Goal: Transaction & Acquisition: Purchase product/service

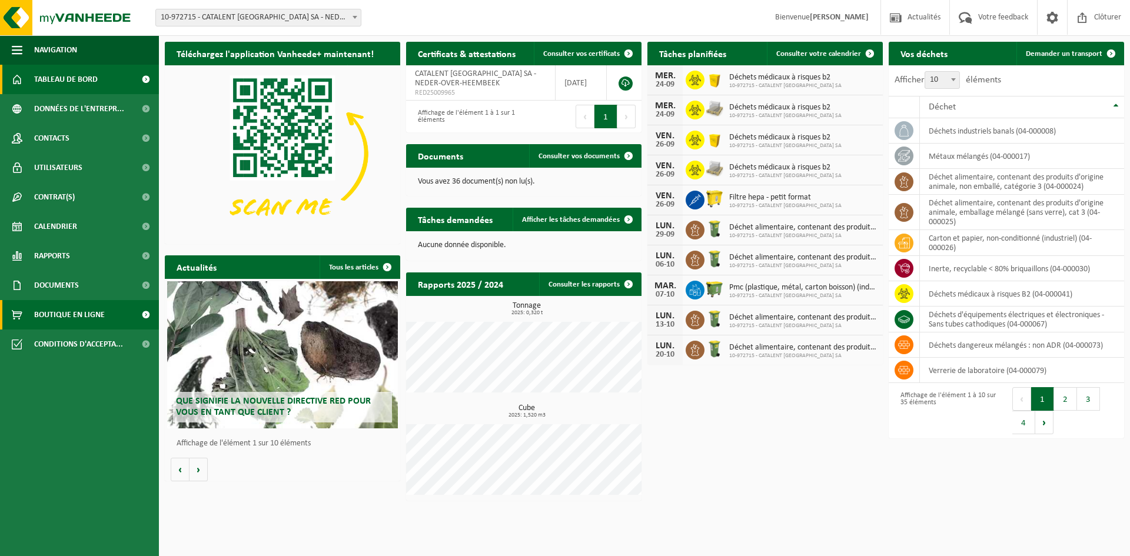
click at [59, 317] on span "Boutique en ligne" at bounding box center [69, 314] width 71 height 29
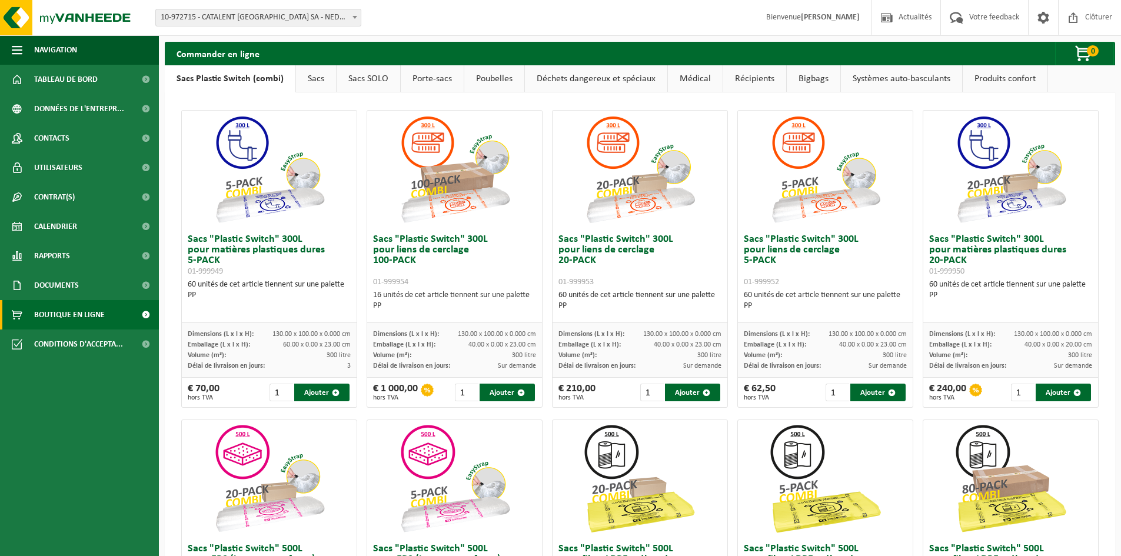
click at [375, 77] on link "Sacs SOLO" at bounding box center [369, 78] width 64 height 27
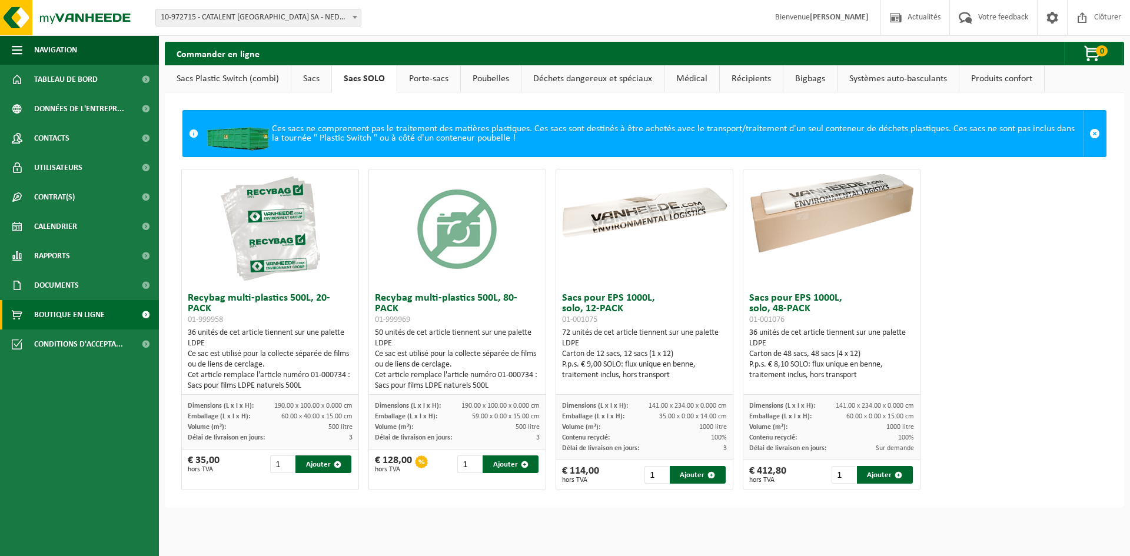
click at [321, 77] on link "Sacs" at bounding box center [311, 78] width 40 height 27
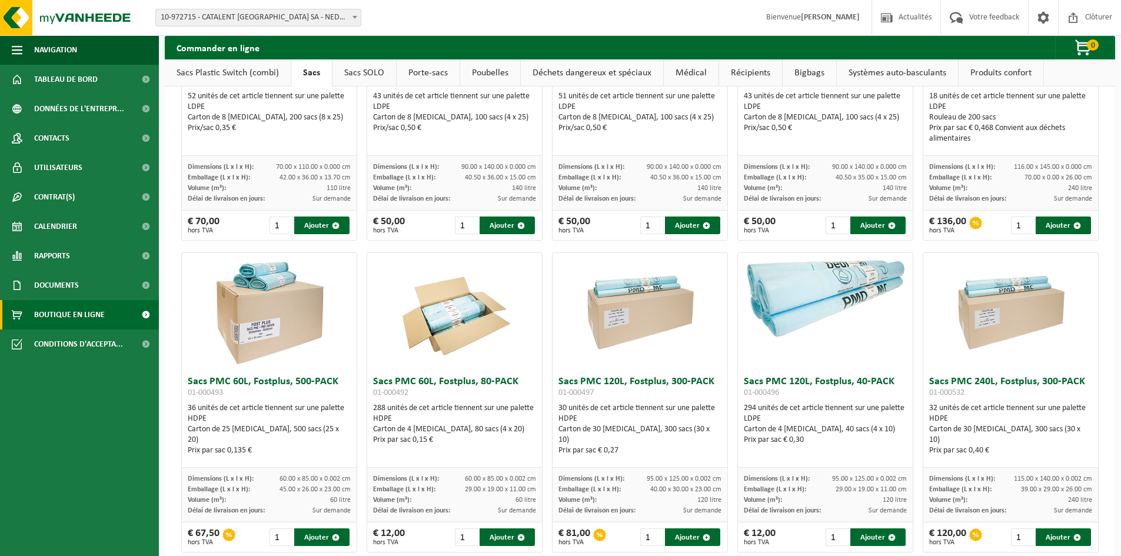
scroll to position [1160, 0]
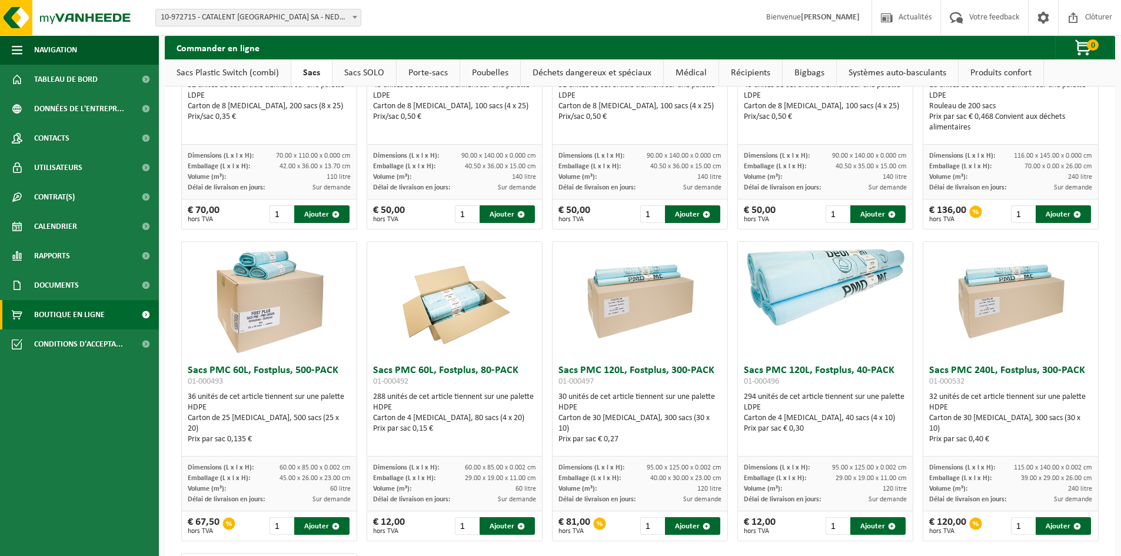
click at [631, 324] on img at bounding box center [640, 301] width 118 height 118
click at [621, 379] on h3 "Sacs PMC 120L, Fostplus, 300-PACK 01-000497" at bounding box center [639, 377] width 163 height 24
click at [621, 373] on h3 "Sacs PMC 120L, Fostplus, 300-PACK 01-000497" at bounding box center [639, 377] width 163 height 24
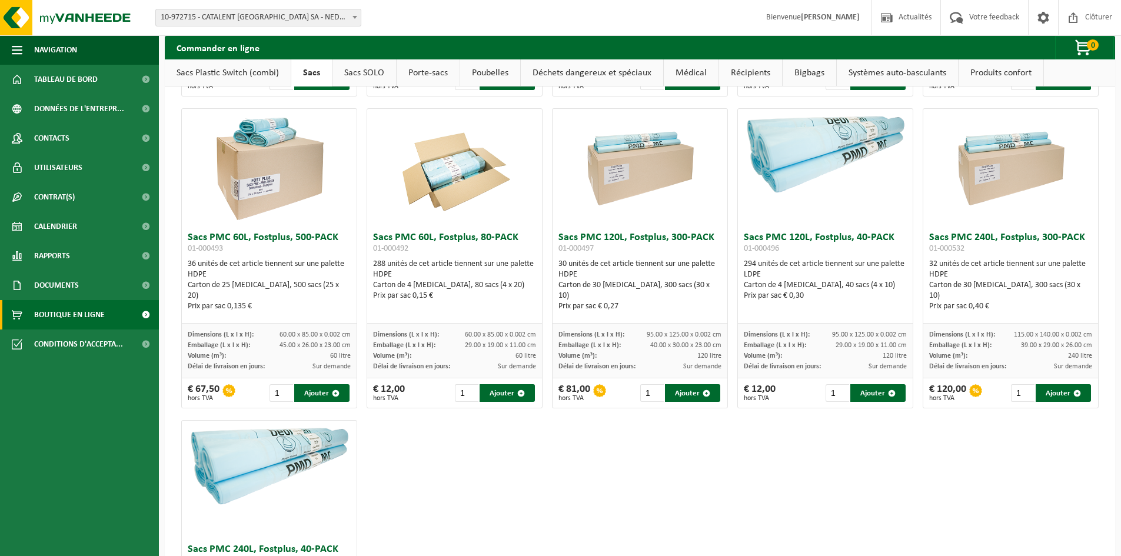
scroll to position [1294, 0]
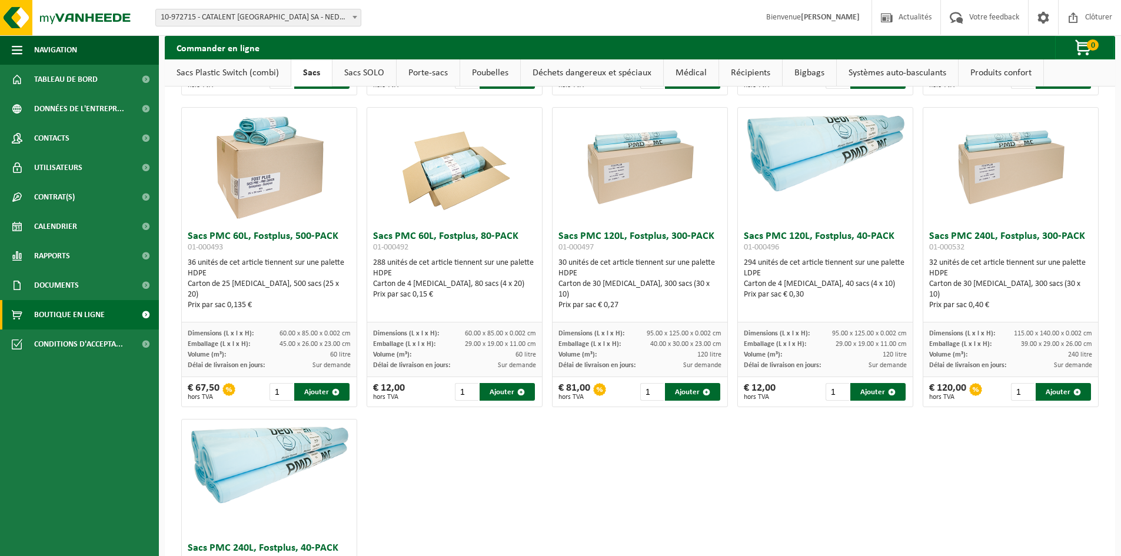
click at [626, 177] on img at bounding box center [640, 167] width 118 height 118
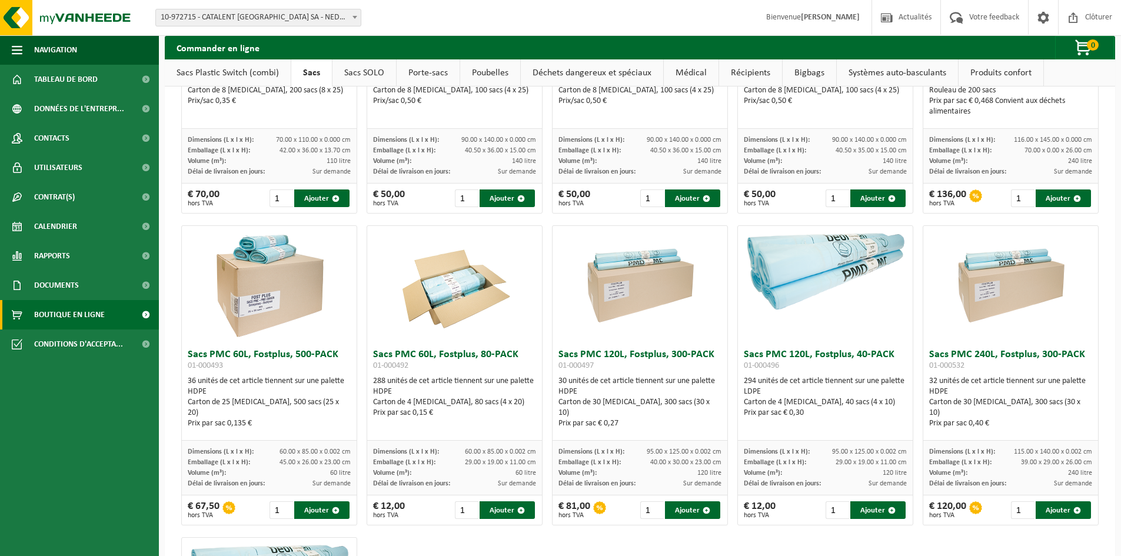
scroll to position [1175, 0]
click at [619, 245] on img at bounding box center [640, 286] width 118 height 118
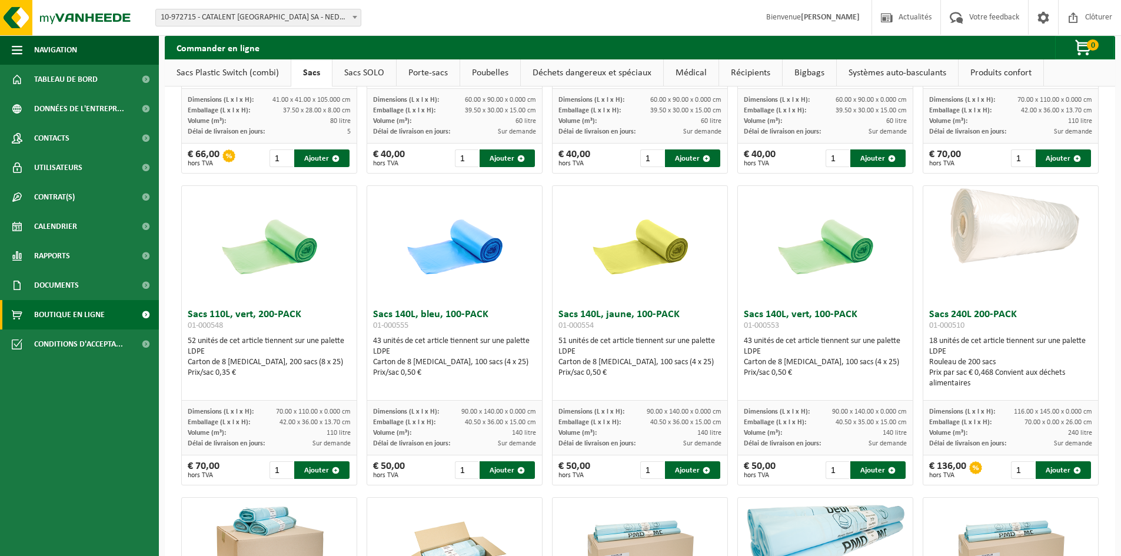
scroll to position [903, 0]
click at [1018, 240] on img at bounding box center [1010, 231] width 175 height 88
click at [996, 317] on h3 "Sacs 240L 200-PACK 01-000510" at bounding box center [1010, 322] width 163 height 24
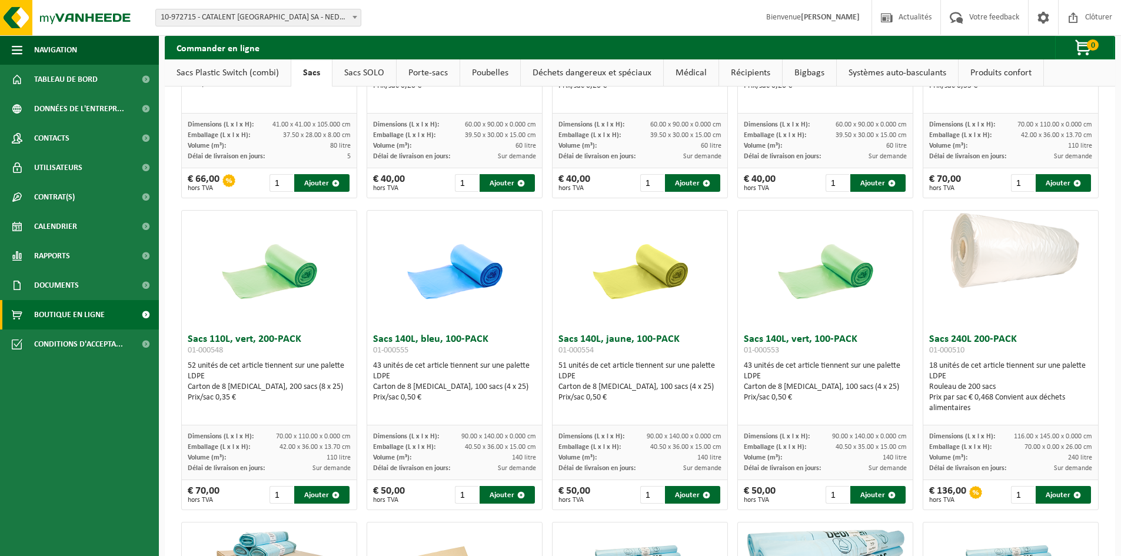
scroll to position [879, 0]
click at [977, 248] on img at bounding box center [1010, 255] width 175 height 88
click at [967, 284] on img at bounding box center [1010, 255] width 175 height 88
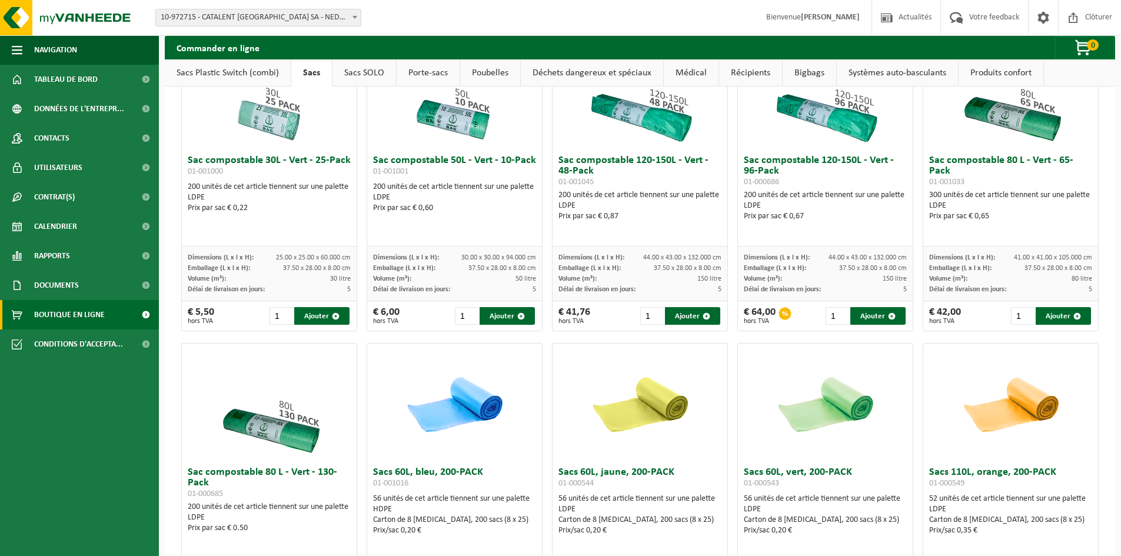
scroll to position [437, 0]
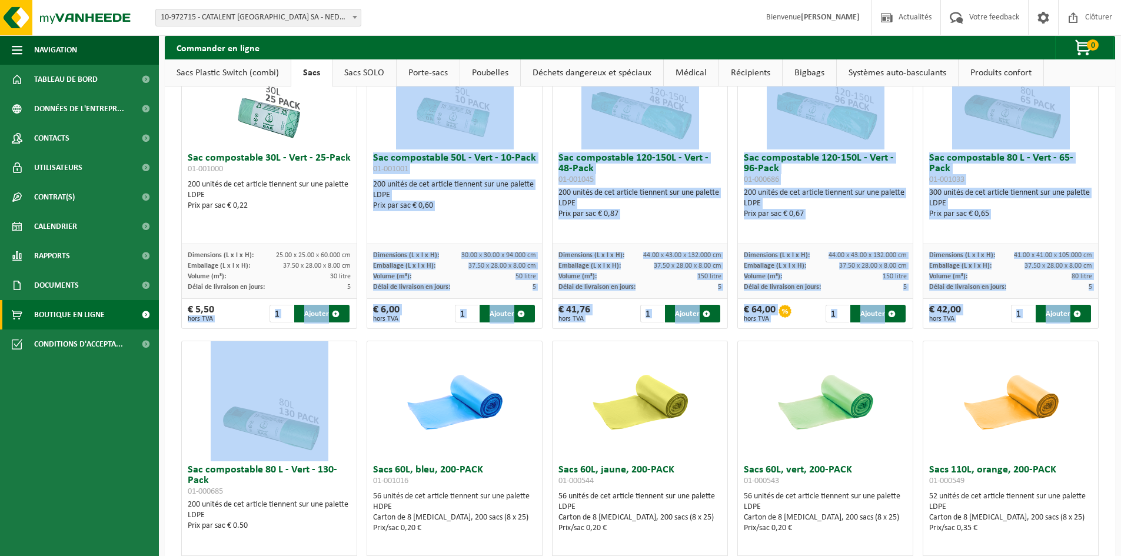
drag, startPoint x: 172, startPoint y: 316, endPoint x: 337, endPoint y: 345, distance: 167.9
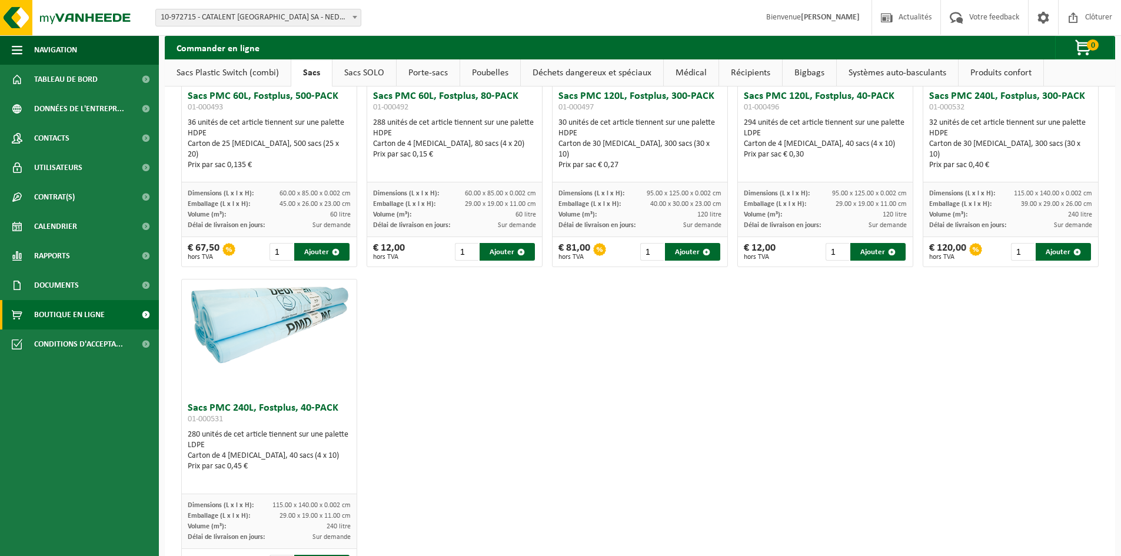
scroll to position [1487, 0]
